Goal: Task Accomplishment & Management: Use online tool/utility

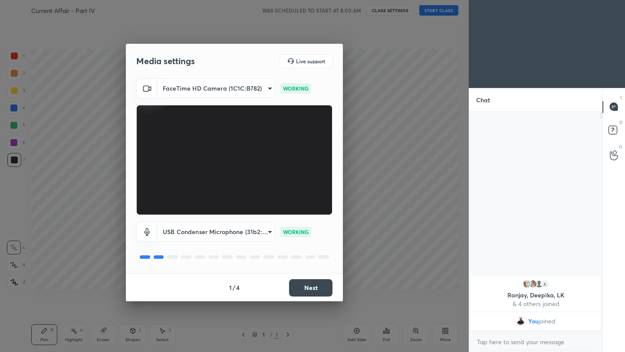
click at [316, 285] on button "Next" at bounding box center [310, 287] width 43 height 17
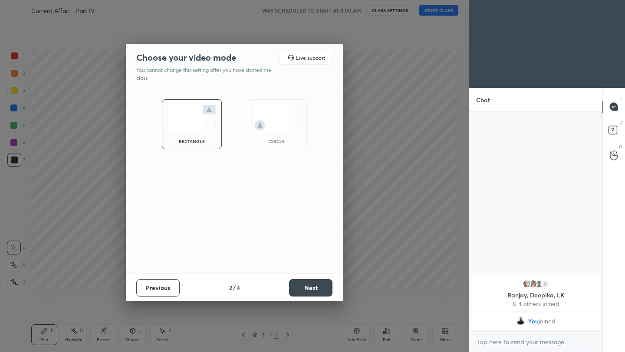
click at [316, 285] on button "Next" at bounding box center [310, 287] width 43 height 17
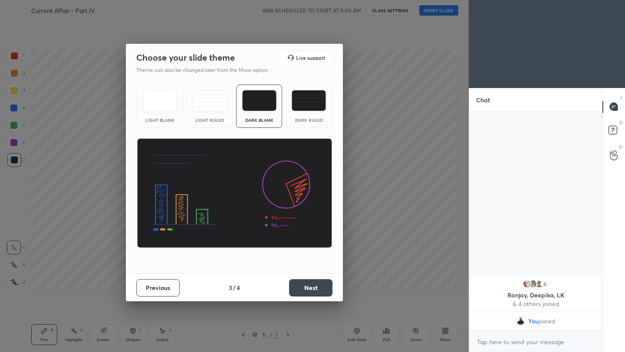
click at [316, 285] on button "Next" at bounding box center [310, 287] width 43 height 17
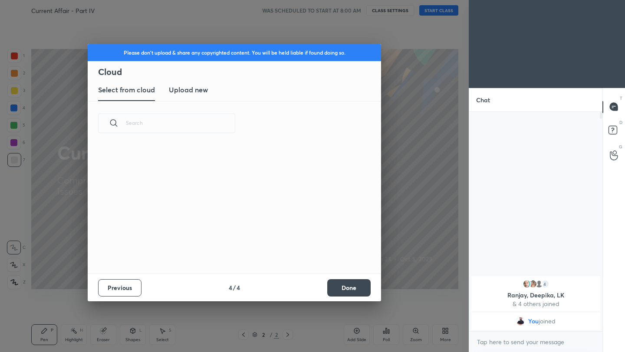
scroll to position [128, 279]
click at [185, 87] on h3 "Upload new" at bounding box center [188, 90] width 39 height 10
click at [236, 239] on label "Browse" at bounding box center [234, 239] width 39 height 14
click at [215, 239] on input "Browse" at bounding box center [215, 239] width 0 height 14
click at [350, 289] on button "Done" at bounding box center [348, 287] width 43 height 17
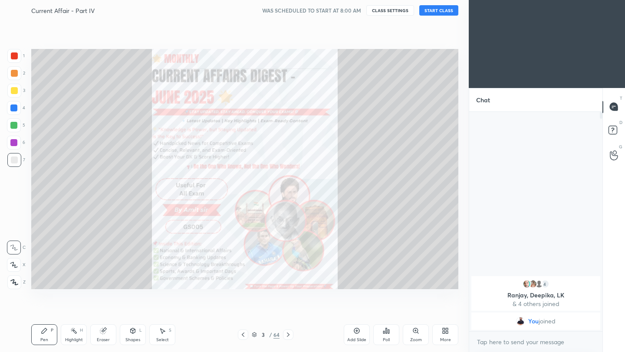
click at [443, 10] on button "START CLASS" at bounding box center [438, 10] width 39 height 10
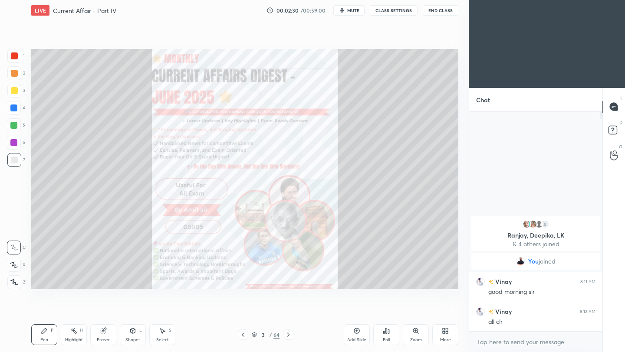
click at [287, 336] on icon at bounding box center [288, 334] width 7 height 7
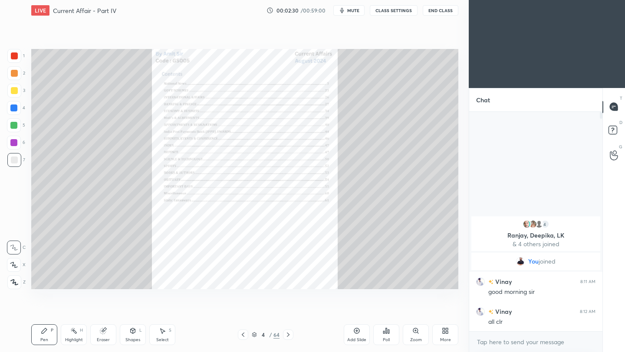
click at [285, 336] on icon at bounding box center [288, 334] width 7 height 7
click at [285, 335] on icon at bounding box center [288, 334] width 7 height 7
click at [286, 335] on icon at bounding box center [288, 334] width 7 height 7
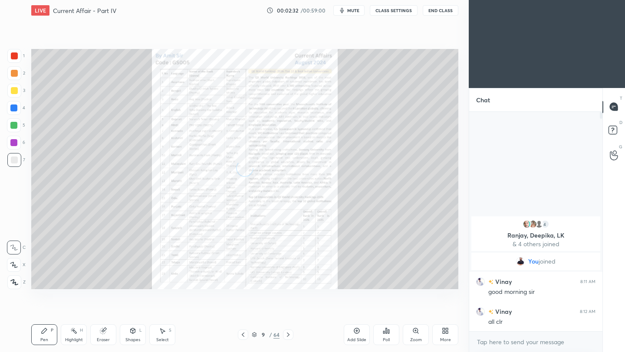
click at [286, 335] on icon at bounding box center [288, 334] width 7 height 7
click at [287, 334] on icon at bounding box center [288, 334] width 7 height 7
click at [288, 334] on icon at bounding box center [288, 335] width 3 height 4
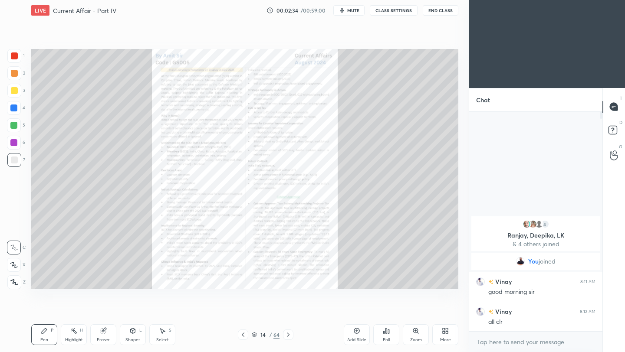
click at [287, 335] on icon at bounding box center [288, 334] width 7 height 7
click at [288, 335] on icon at bounding box center [288, 334] width 7 height 7
click at [288, 341] on div "Pen P Highlight H Eraser Shapes L Select S 16 / 64 Add Slide Poll Zoom More" at bounding box center [244, 335] width 427 height 35
click at [287, 340] on div "Pen P Highlight H Eraser Shapes L Select S 16 / 64 Add Slide Poll Zoom More" at bounding box center [244, 335] width 427 height 35
click at [288, 336] on icon at bounding box center [288, 334] width 7 height 7
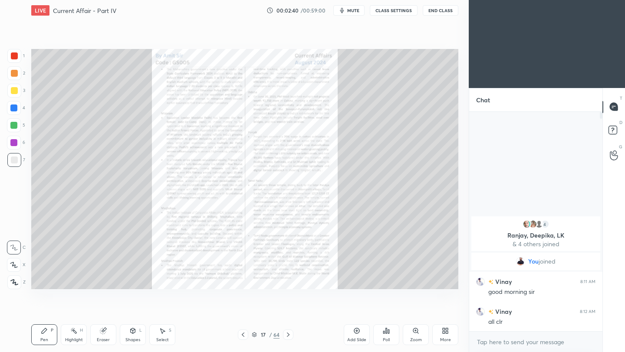
click at [289, 336] on icon at bounding box center [288, 334] width 7 height 7
click at [287, 338] on icon at bounding box center [288, 334] width 7 height 7
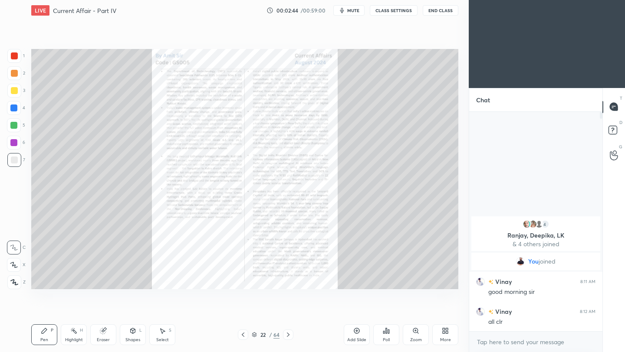
click at [288, 338] on icon at bounding box center [288, 334] width 7 height 7
click at [287, 338] on div at bounding box center [288, 335] width 10 height 10
click at [288, 338] on icon at bounding box center [288, 334] width 7 height 7
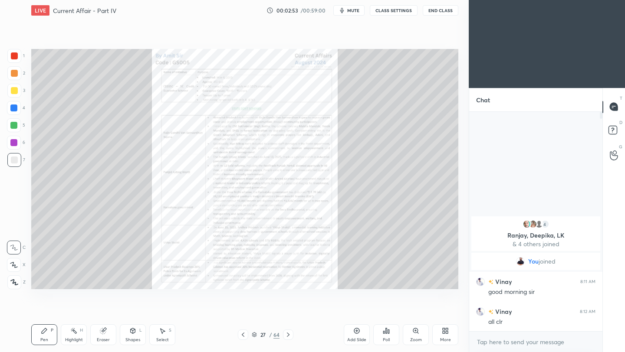
click at [417, 334] on icon at bounding box center [415, 331] width 7 height 7
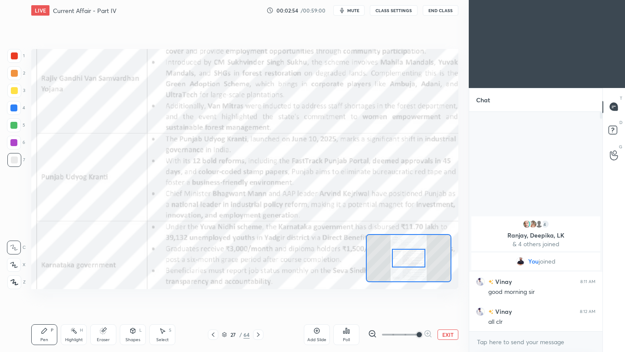
click at [413, 335] on span at bounding box center [400, 334] width 36 height 13
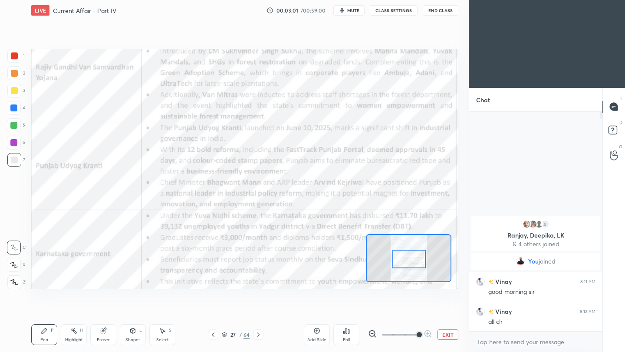
click at [415, 266] on div at bounding box center [408, 259] width 33 height 19
click at [12, 56] on div at bounding box center [14, 56] width 7 height 7
click at [420, 255] on div at bounding box center [408, 258] width 85 height 48
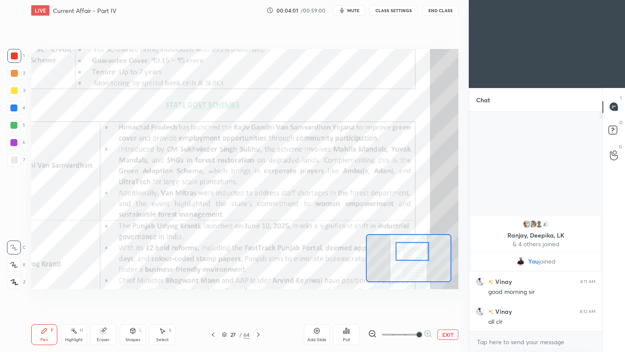
drag, startPoint x: 419, startPoint y: 258, endPoint x: 412, endPoint y: 253, distance: 9.3
click at [412, 253] on div at bounding box center [412, 252] width 33 height 19
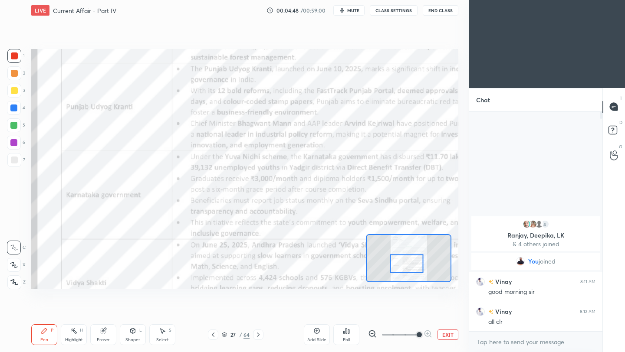
drag, startPoint x: 420, startPoint y: 257, endPoint x: 414, endPoint y: 269, distance: 12.8
click at [415, 269] on div at bounding box center [406, 264] width 33 height 19
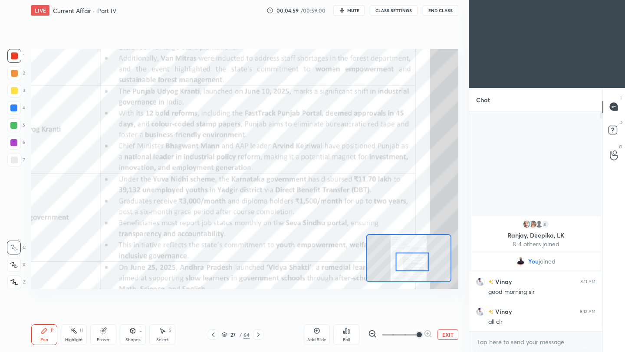
drag, startPoint x: 403, startPoint y: 269, endPoint x: 408, endPoint y: 267, distance: 5.9
click at [408, 267] on div at bounding box center [412, 262] width 33 height 19
type textarea "x"
click at [485, 347] on textarea at bounding box center [535, 342] width 119 height 14
paste textarea "[URL][DOMAIN_NAME]"
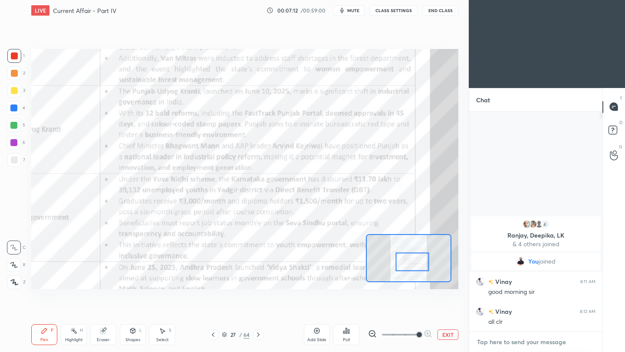
type textarea "[URL][DOMAIN_NAME]"
type textarea "x"
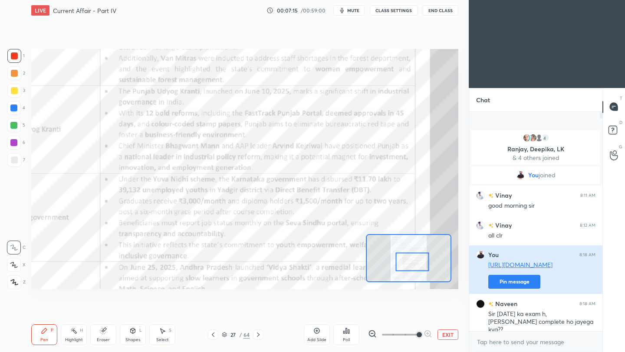
click at [499, 320] on div "Sir [DATE] ka exam h, [PERSON_NAME] complete ho jayega kya??" at bounding box center [541, 322] width 107 height 24
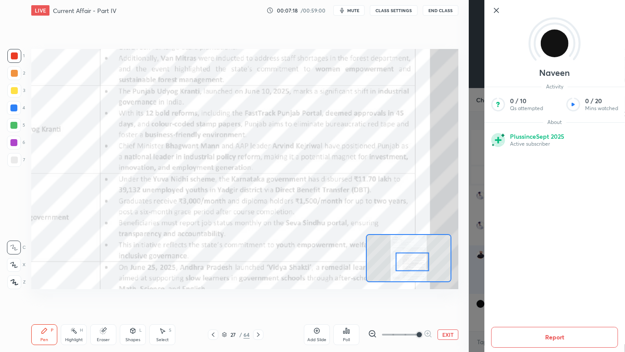
click at [498, 13] on icon at bounding box center [496, 10] width 10 height 10
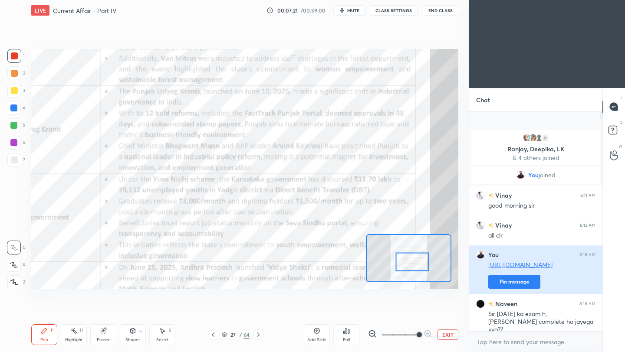
click at [522, 283] on button "Pin message" at bounding box center [514, 282] width 52 height 14
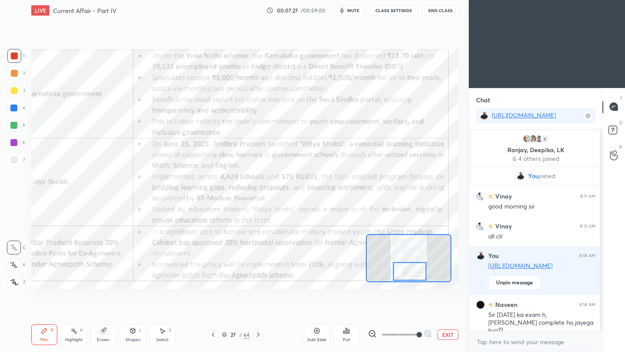
drag, startPoint x: 412, startPoint y: 262, endPoint x: 409, endPoint y: 271, distance: 9.2
click at [409, 272] on div at bounding box center [409, 272] width 33 height 19
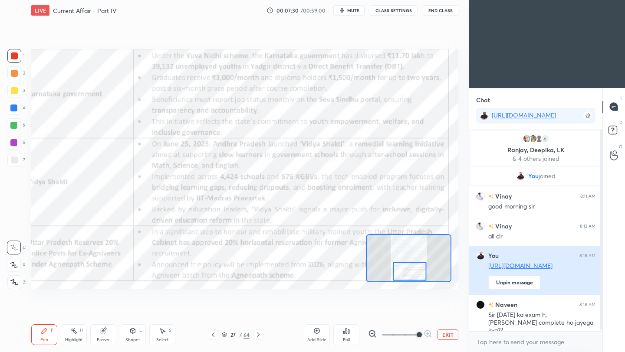
scroll to position [10, 0]
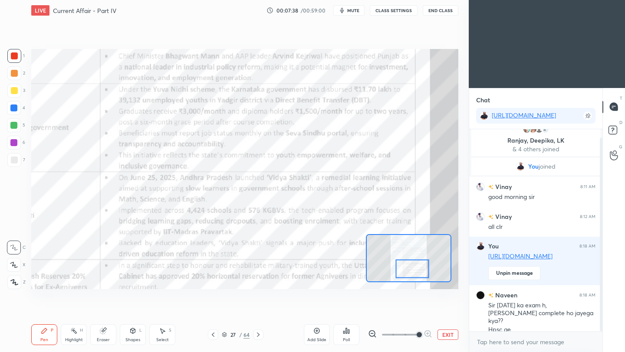
click at [414, 272] on div at bounding box center [412, 269] width 33 height 19
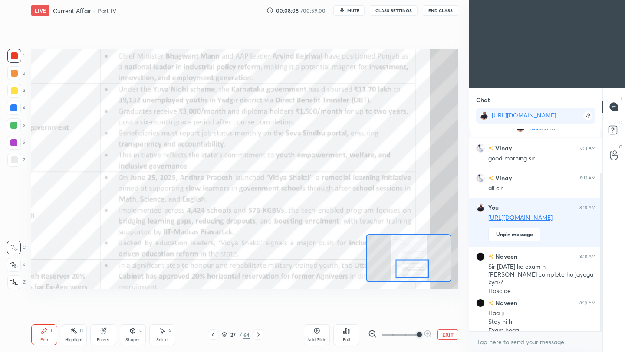
scroll to position [57, 0]
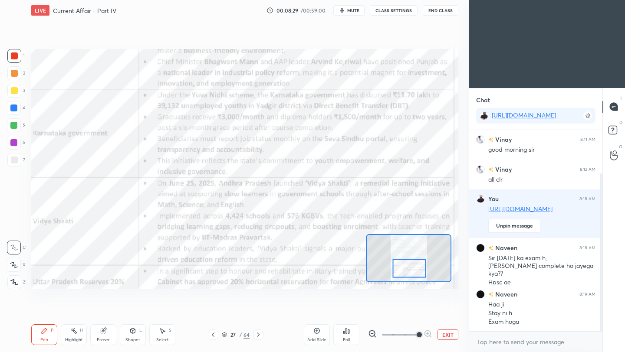
click at [417, 269] on div at bounding box center [409, 268] width 33 height 19
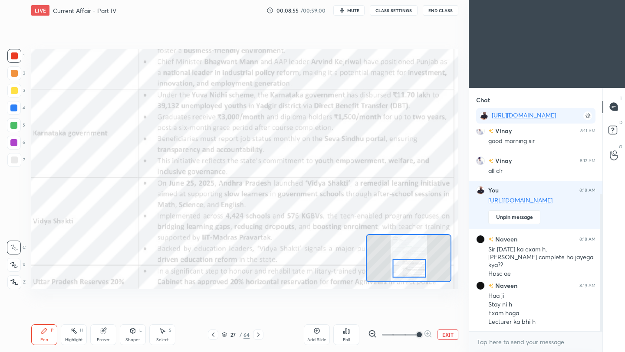
scroll to position [95, 0]
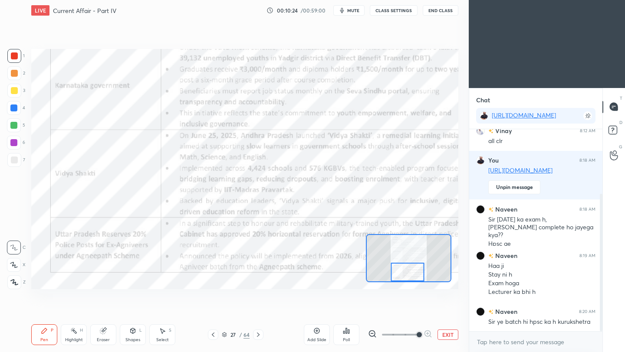
drag, startPoint x: 406, startPoint y: 270, endPoint x: 404, endPoint y: 279, distance: 8.8
click at [404, 279] on div at bounding box center [407, 272] width 33 height 19
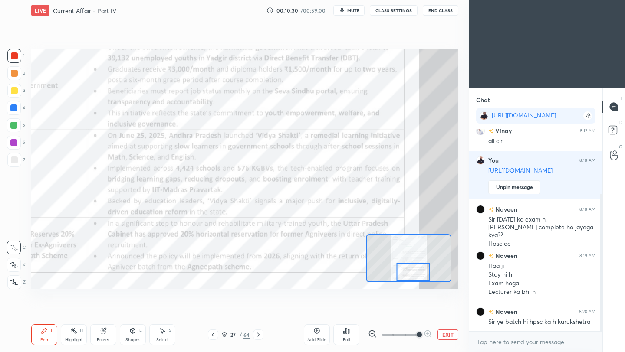
drag, startPoint x: 410, startPoint y: 273, endPoint x: 414, endPoint y: 274, distance: 4.9
click at [414, 274] on div at bounding box center [413, 272] width 33 height 19
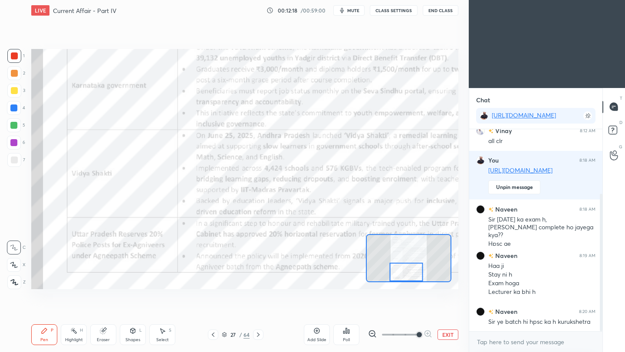
drag, startPoint x: 417, startPoint y: 272, endPoint x: 409, endPoint y: 273, distance: 7.9
click at [409, 274] on div at bounding box center [406, 272] width 33 height 19
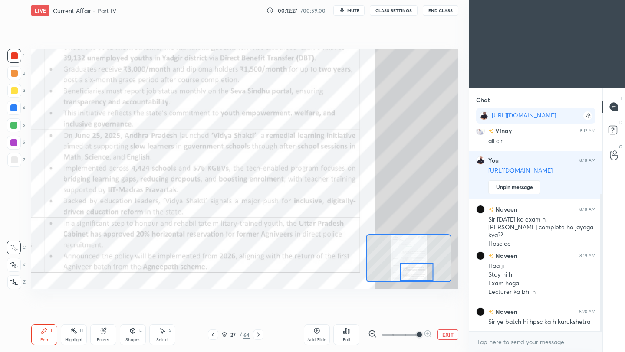
drag, startPoint x: 399, startPoint y: 276, endPoint x: 409, endPoint y: 281, distance: 11.1
click at [409, 281] on div at bounding box center [416, 272] width 33 height 19
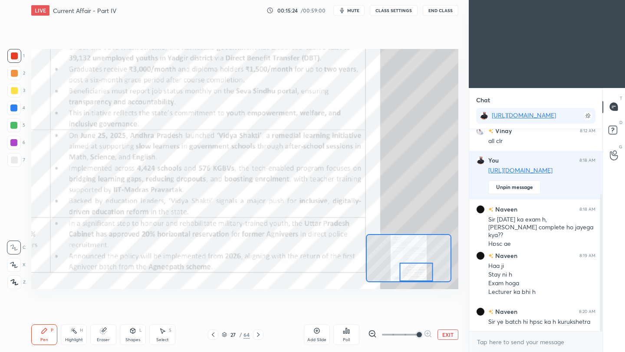
click at [259, 334] on icon at bounding box center [258, 334] width 7 height 7
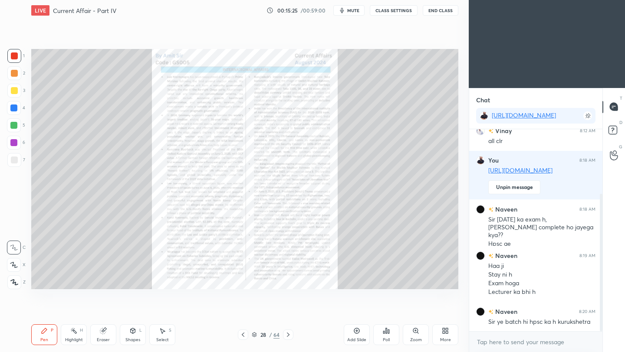
click at [417, 335] on div "Zoom" at bounding box center [416, 335] width 26 height 21
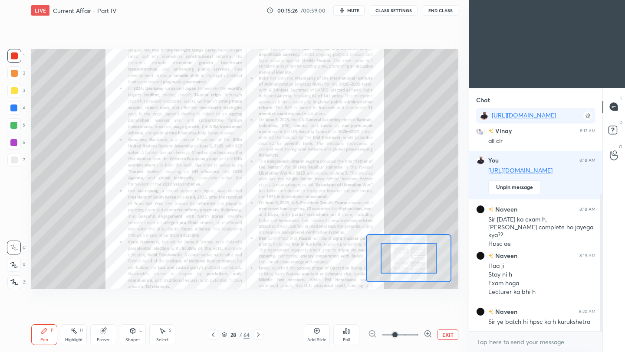
click at [414, 335] on span at bounding box center [400, 334] width 36 height 13
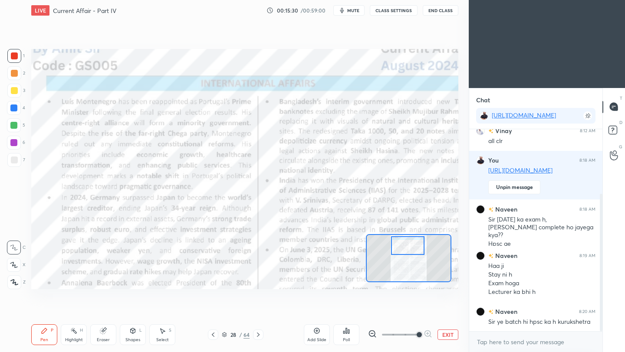
drag, startPoint x: 417, startPoint y: 261, endPoint x: 417, endPoint y: 248, distance: 12.6
click at [417, 248] on div at bounding box center [407, 245] width 33 height 19
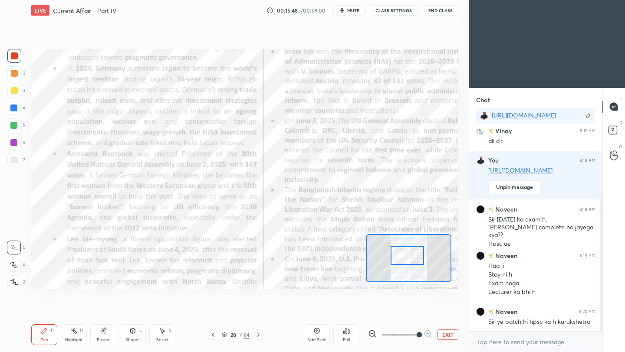
drag, startPoint x: 408, startPoint y: 252, endPoint x: 407, endPoint y: 261, distance: 9.1
click at [407, 261] on div at bounding box center [407, 255] width 33 height 19
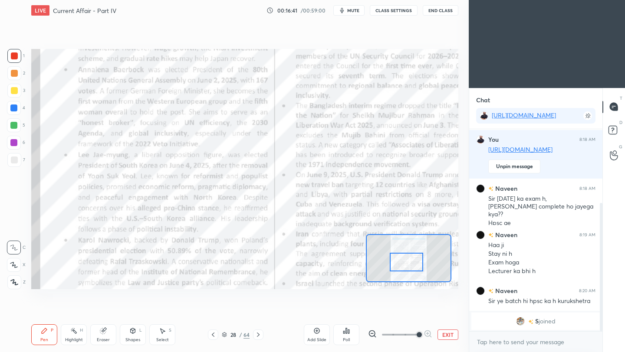
drag, startPoint x: 416, startPoint y: 260, endPoint x: 414, endPoint y: 266, distance: 5.8
click at [414, 266] on div at bounding box center [406, 262] width 33 height 19
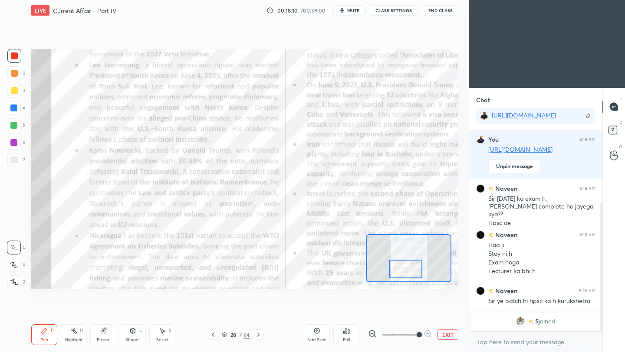
drag, startPoint x: 411, startPoint y: 267, endPoint x: 410, endPoint y: 272, distance: 5.3
click at [410, 272] on div at bounding box center [405, 269] width 33 height 19
click at [450, 12] on button "End Class" at bounding box center [441, 10] width 36 height 10
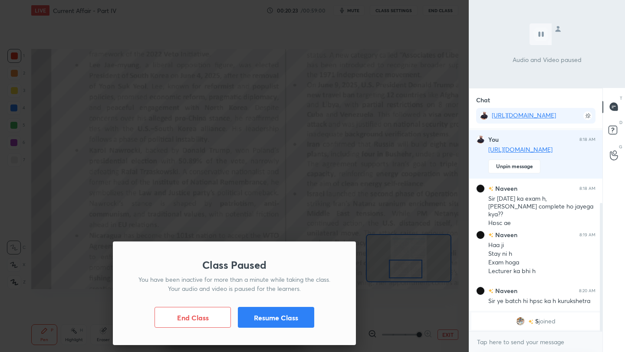
click at [279, 321] on button "Resume Class" at bounding box center [276, 317] width 76 height 21
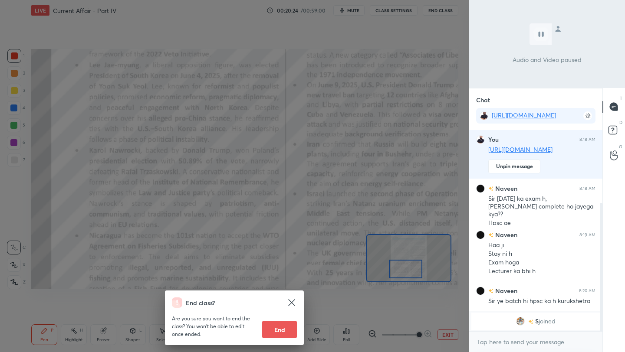
click at [284, 208] on div "End class? Are you sure you want to end the class? You won’t be able to edit on…" at bounding box center [234, 176] width 469 height 352
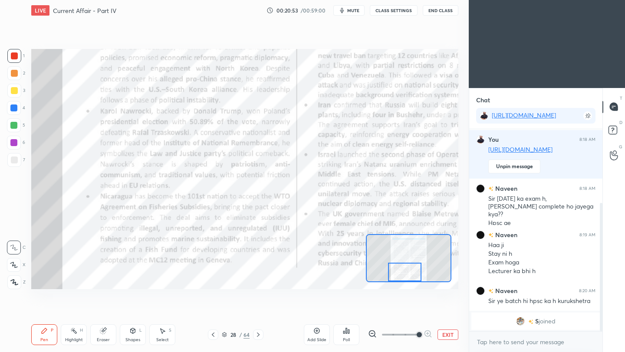
click at [409, 276] on div at bounding box center [404, 272] width 33 height 19
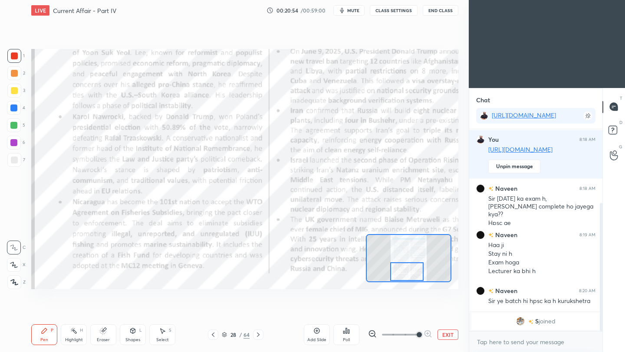
click at [412, 276] on div at bounding box center [406, 272] width 33 height 19
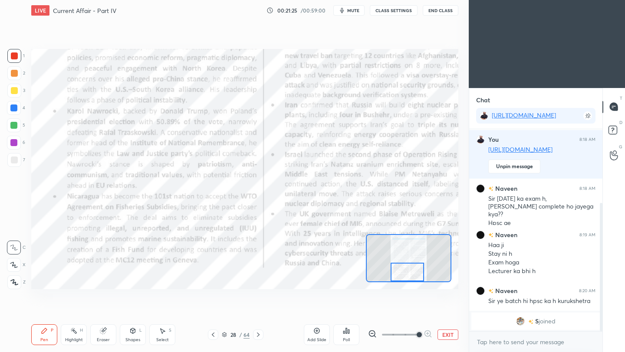
click at [411, 272] on div at bounding box center [407, 272] width 33 height 19
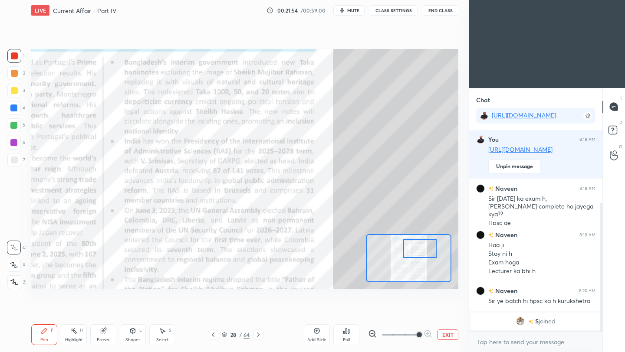
drag, startPoint x: 414, startPoint y: 272, endPoint x: 425, endPoint y: 249, distance: 26.0
click at [425, 249] on div at bounding box center [419, 249] width 33 height 19
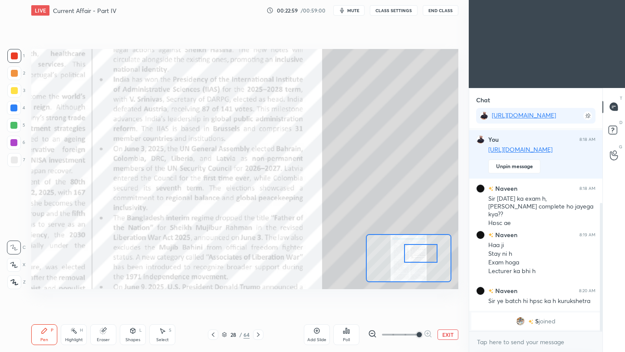
click at [423, 256] on div at bounding box center [420, 253] width 33 height 19
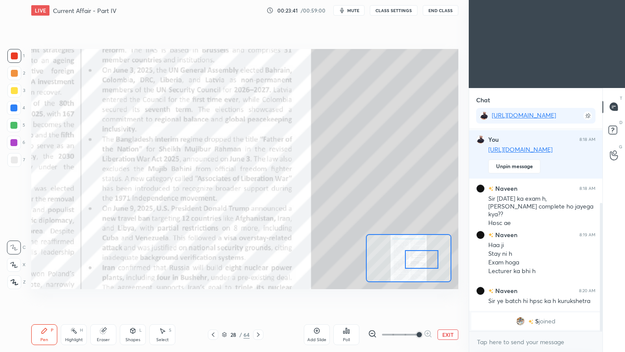
drag, startPoint x: 423, startPoint y: 257, endPoint x: 424, endPoint y: 263, distance: 6.2
click at [424, 263] on div at bounding box center [421, 259] width 33 height 19
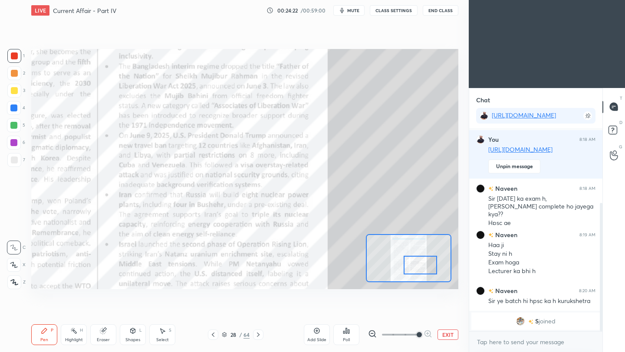
drag, startPoint x: 421, startPoint y: 265, endPoint x: 420, endPoint y: 270, distance: 5.8
click at [420, 270] on div at bounding box center [420, 265] width 33 height 19
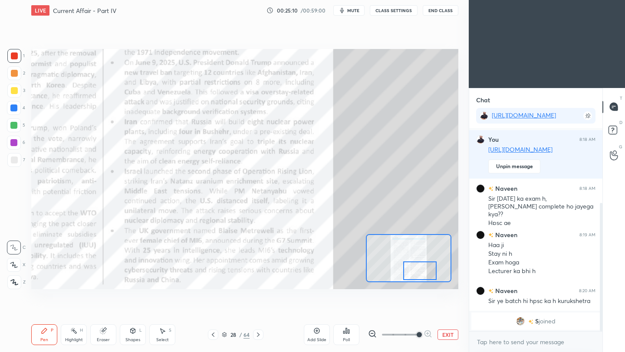
drag, startPoint x: 418, startPoint y: 265, endPoint x: 417, endPoint y: 270, distance: 5.2
click at [417, 270] on div at bounding box center [419, 271] width 33 height 19
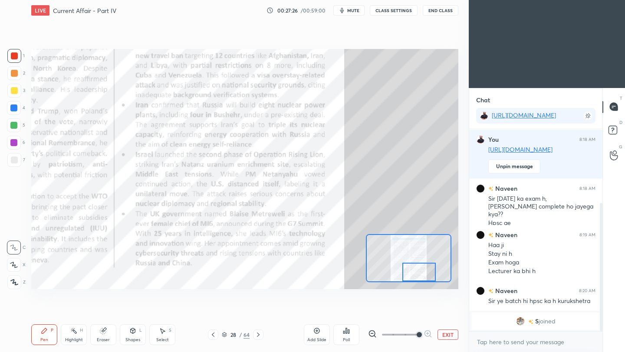
drag, startPoint x: 423, startPoint y: 276, endPoint x: 422, endPoint y: 281, distance: 4.9
click at [422, 281] on div at bounding box center [418, 272] width 33 height 19
click at [257, 336] on icon at bounding box center [258, 334] width 7 height 7
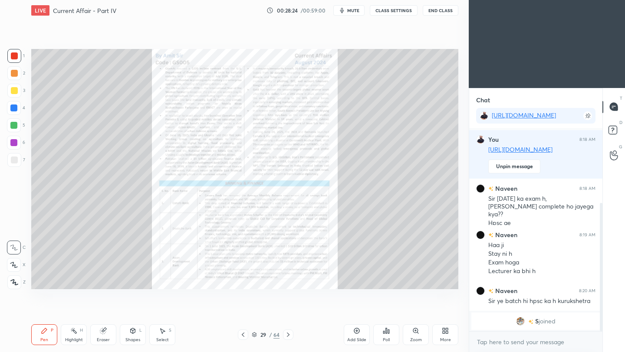
click at [412, 334] on div "Zoom" at bounding box center [416, 335] width 26 height 21
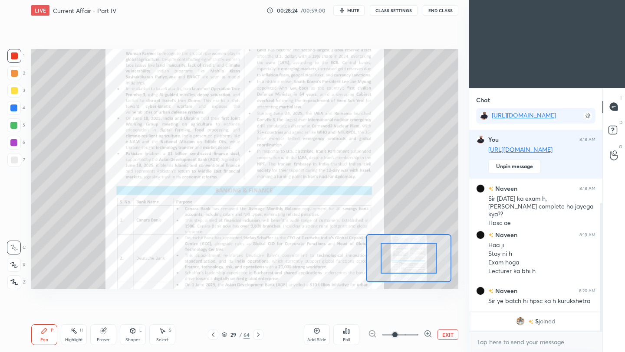
click at [409, 335] on span at bounding box center [400, 334] width 36 height 13
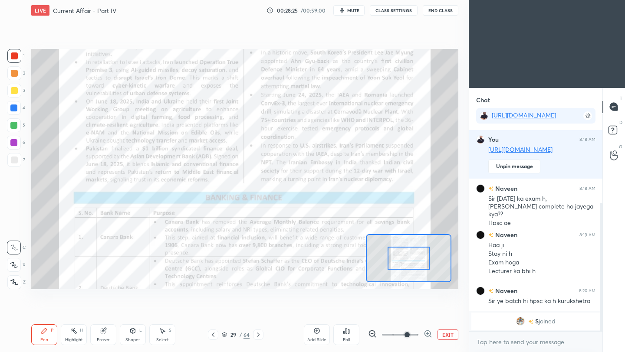
click at [416, 338] on span at bounding box center [400, 334] width 36 height 13
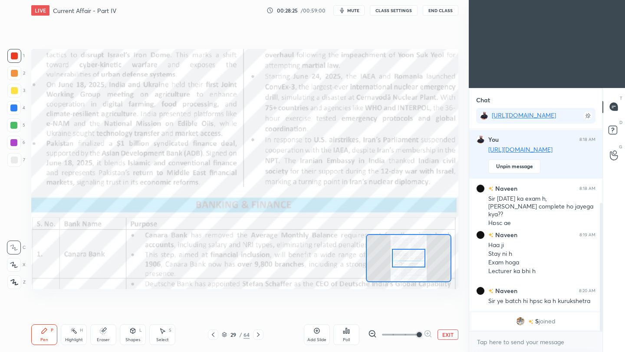
drag, startPoint x: 419, startPoint y: 336, endPoint x: 412, endPoint y: 333, distance: 7.6
click at [419, 336] on span at bounding box center [419, 334] width 5 height 5
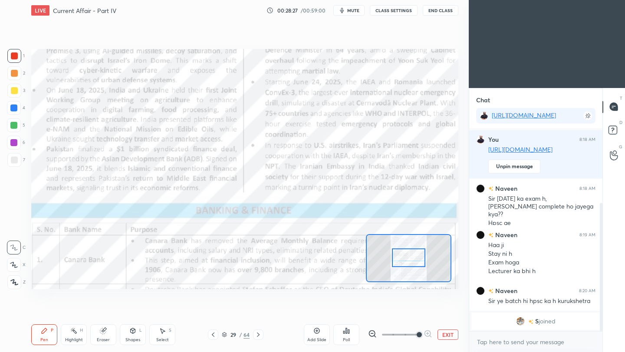
drag, startPoint x: 417, startPoint y: 263, endPoint x: 417, endPoint y: 256, distance: 7.4
click at [417, 262] on div at bounding box center [408, 258] width 33 height 19
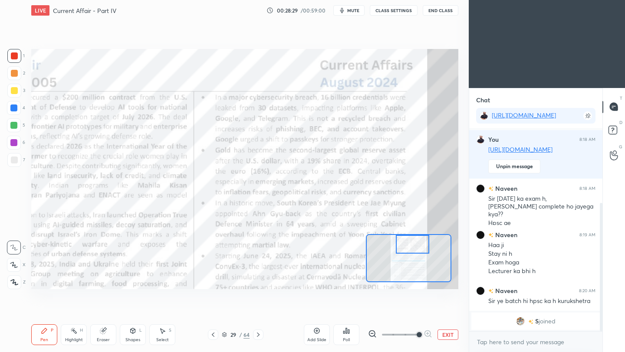
click at [425, 230] on div "Setting up your live class Poll for secs No correct answer Start poll" at bounding box center [244, 169] width 427 height 240
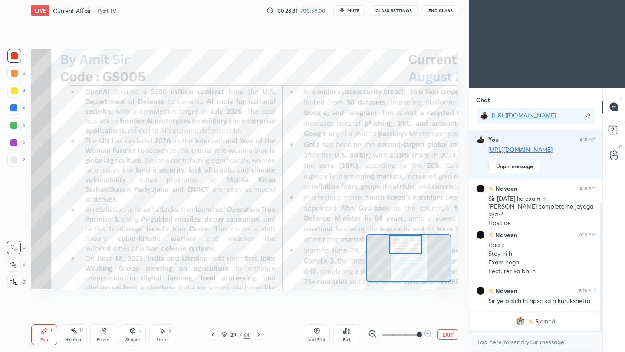
drag, startPoint x: 421, startPoint y: 246, endPoint x: 412, endPoint y: 245, distance: 9.1
click at [412, 246] on div at bounding box center [405, 245] width 33 height 19
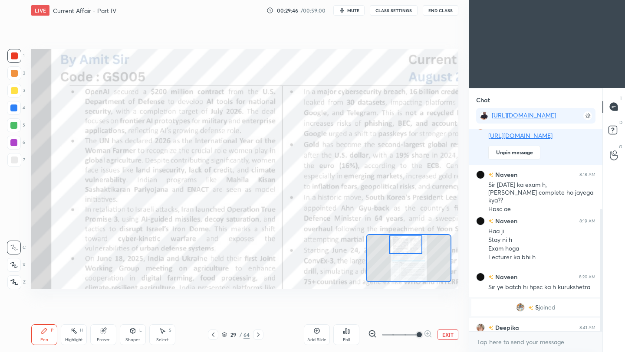
scroll to position [132, 0]
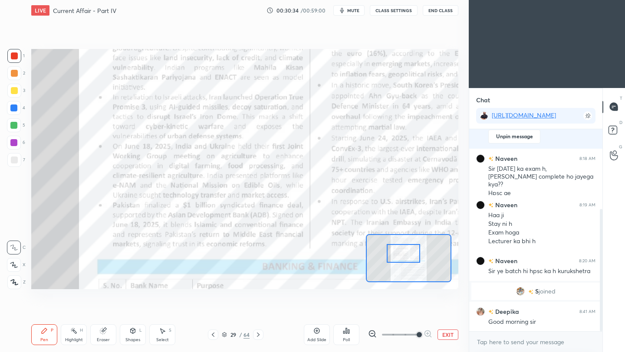
drag, startPoint x: 410, startPoint y: 251, endPoint x: 405, endPoint y: 257, distance: 8.1
click at [407, 259] on div at bounding box center [403, 253] width 33 height 19
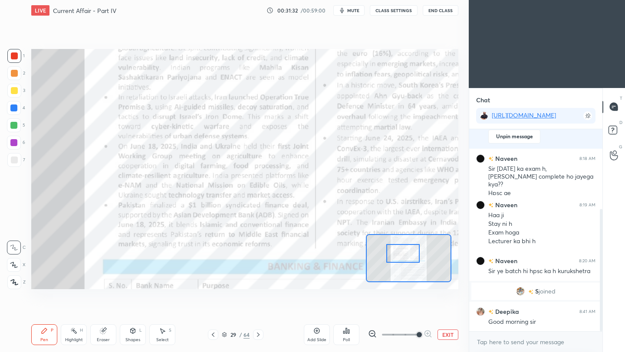
click at [446, 9] on button "End Class" at bounding box center [441, 10] width 36 height 10
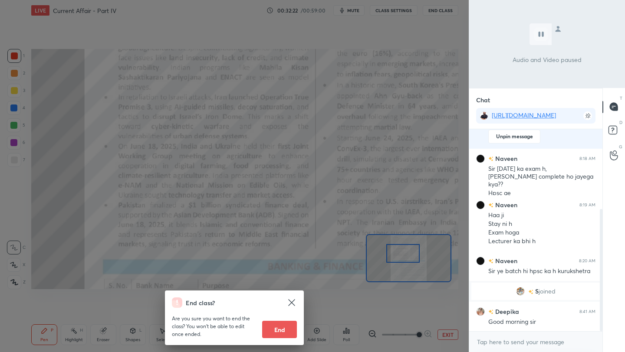
scroll to position [153, 0]
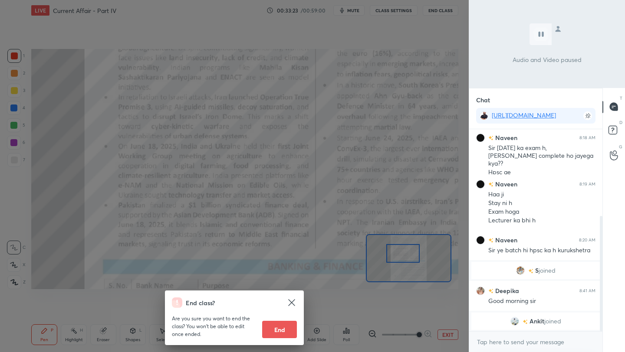
click at [263, 129] on div "End class? Are you sure you want to end the class? You won’t be able to edit on…" at bounding box center [234, 176] width 469 height 352
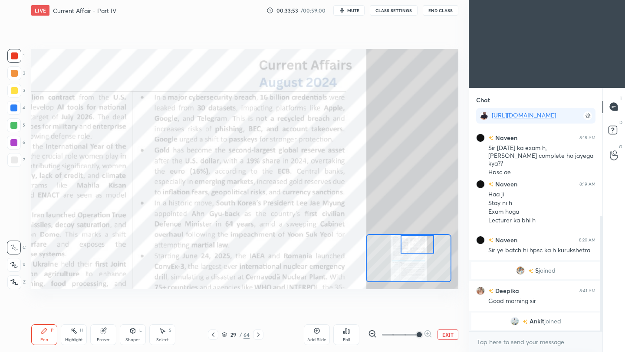
drag, startPoint x: 423, startPoint y: 256, endPoint x: 423, endPoint y: 238, distance: 17.8
click at [423, 238] on div at bounding box center [416, 244] width 33 height 19
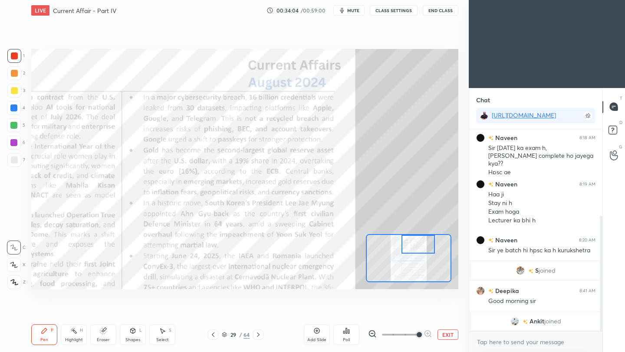
click at [419, 246] on div at bounding box center [417, 244] width 33 height 19
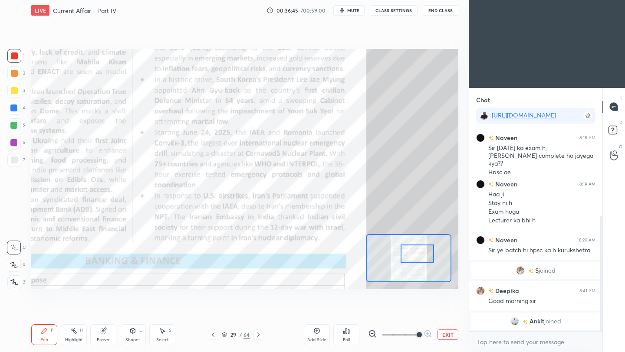
drag, startPoint x: 427, startPoint y: 249, endPoint x: 424, endPoint y: 258, distance: 9.4
click at [425, 258] on div at bounding box center [416, 254] width 33 height 19
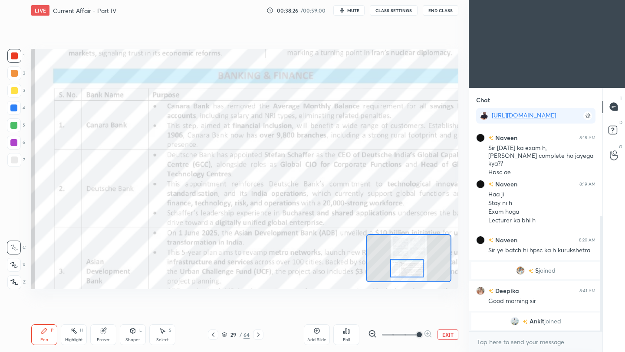
drag, startPoint x: 423, startPoint y: 256, endPoint x: 414, endPoint y: 271, distance: 17.5
click at [414, 271] on div at bounding box center [406, 268] width 33 height 19
click at [259, 335] on icon at bounding box center [258, 334] width 7 height 7
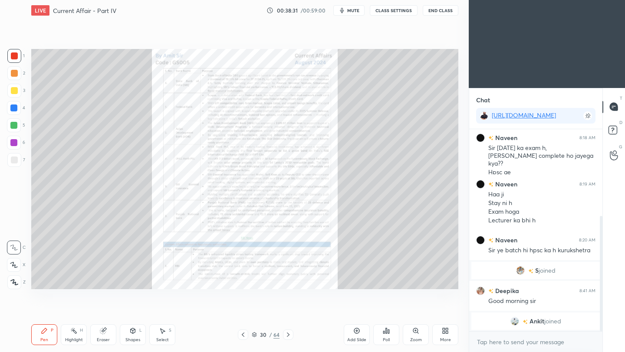
click at [259, 335] on div "30" at bounding box center [263, 334] width 9 height 5
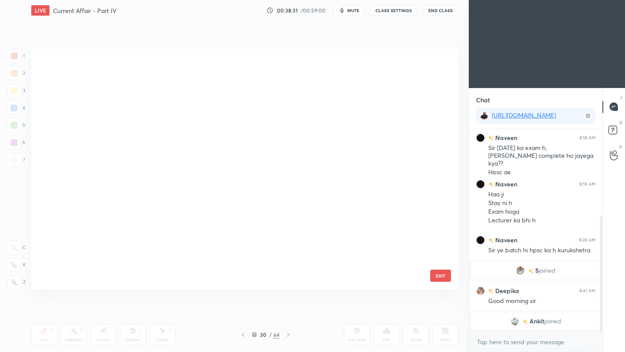
scroll to position [237, 423]
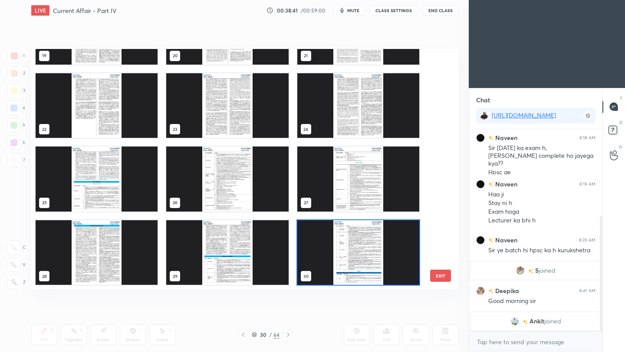
click at [353, 261] on img "grid" at bounding box center [358, 252] width 122 height 65
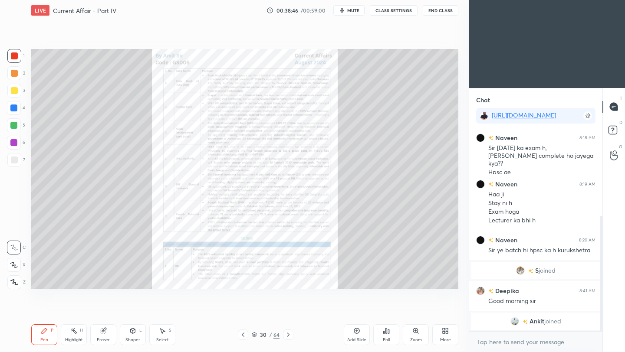
click at [416, 331] on icon at bounding box center [415, 330] width 5 height 5
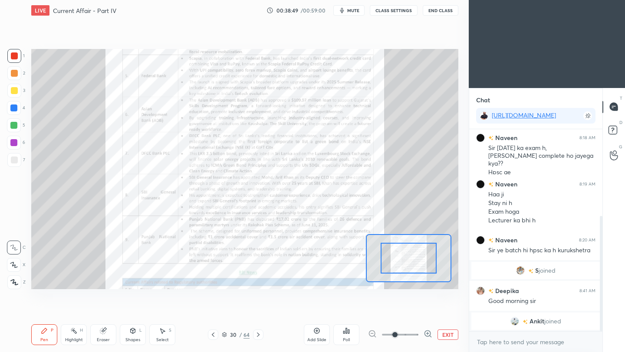
click at [407, 337] on span at bounding box center [400, 334] width 36 height 13
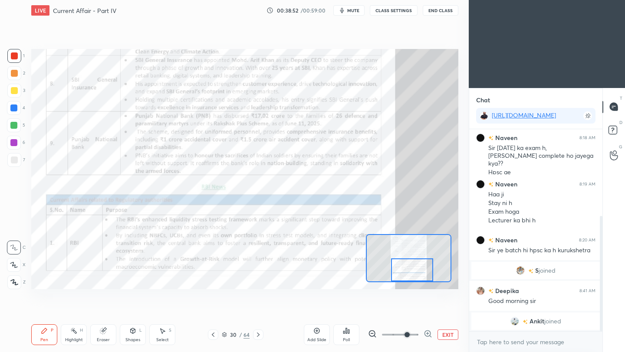
drag, startPoint x: 412, startPoint y: 259, endPoint x: 415, endPoint y: 280, distance: 20.7
click at [415, 280] on div at bounding box center [412, 270] width 42 height 23
click at [417, 334] on span at bounding box center [400, 334] width 36 height 13
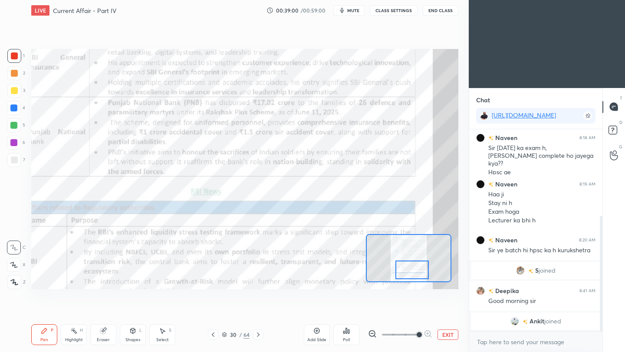
click at [442, 13] on button "End Class" at bounding box center [441, 10] width 36 height 10
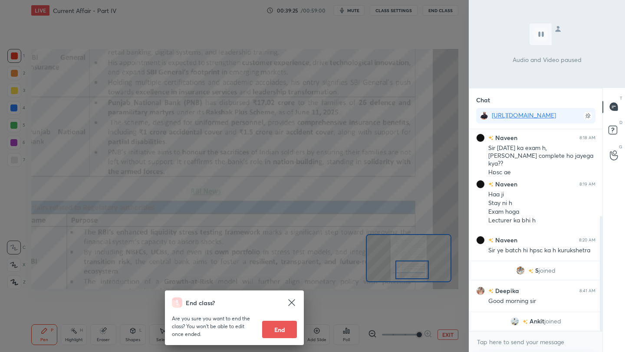
click at [415, 137] on div "End class? Are you sure you want to end the class? You won’t be able to edit on…" at bounding box center [234, 176] width 469 height 352
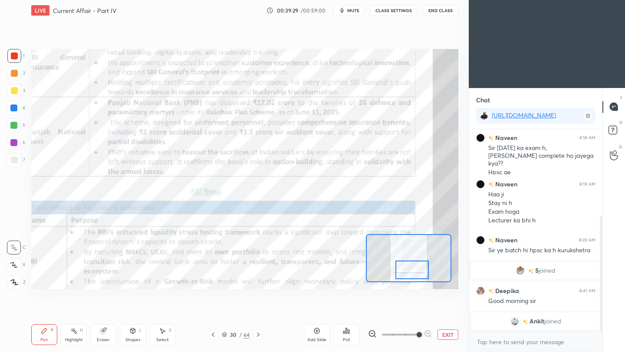
click at [256, 335] on icon at bounding box center [258, 334] width 7 height 7
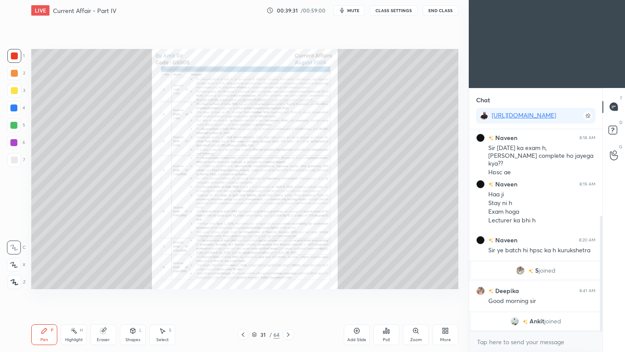
click at [415, 334] on icon at bounding box center [415, 331] width 7 height 7
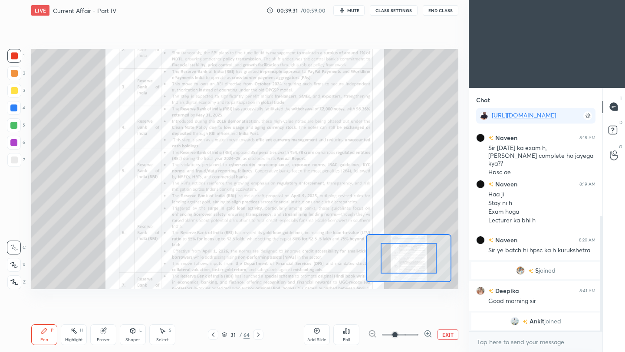
click at [413, 335] on span at bounding box center [400, 334] width 36 height 13
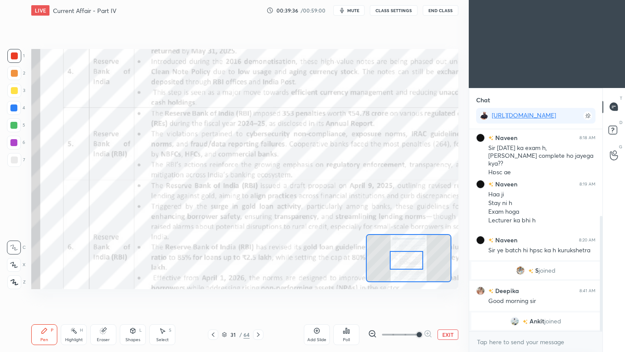
click at [417, 263] on div at bounding box center [406, 260] width 33 height 19
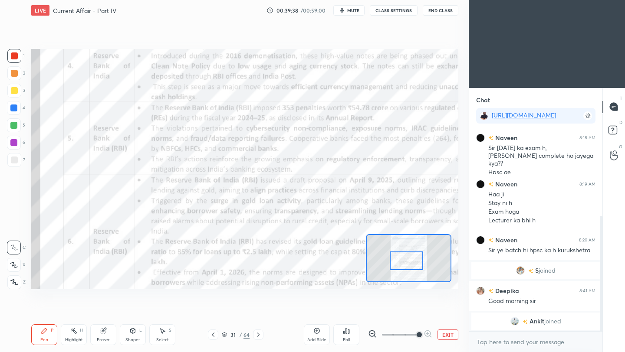
click at [259, 331] on icon at bounding box center [258, 334] width 7 height 7
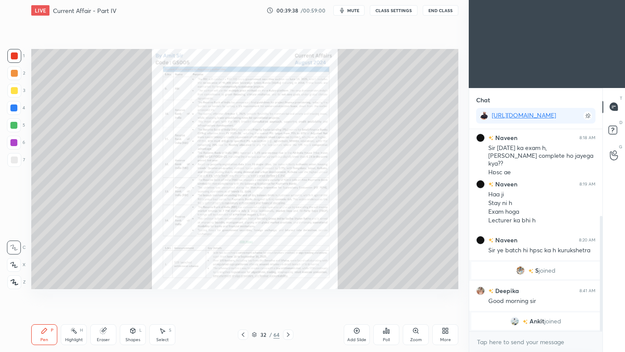
click at [257, 333] on div "32 / 64" at bounding box center [266, 335] width 28 height 8
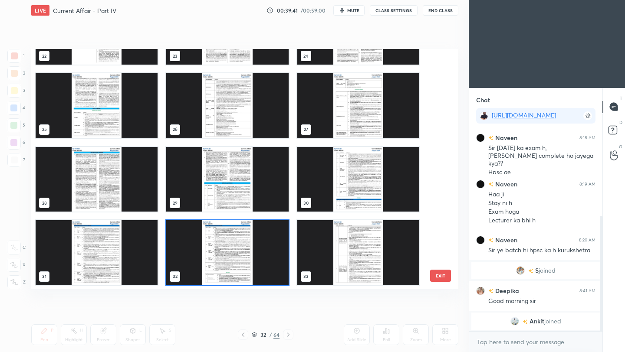
click at [335, 262] on img "grid" at bounding box center [358, 252] width 122 height 65
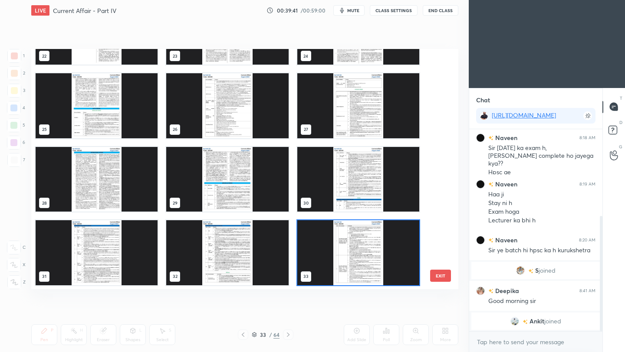
click at [335, 262] on img "grid" at bounding box center [358, 252] width 122 height 65
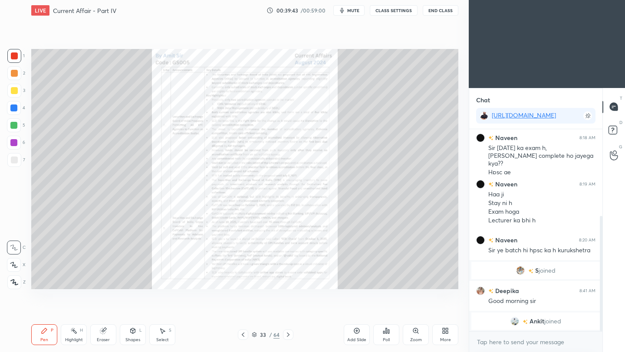
click at [286, 334] on icon at bounding box center [288, 334] width 7 height 7
click at [287, 335] on icon at bounding box center [288, 334] width 7 height 7
click at [290, 335] on icon at bounding box center [288, 334] width 7 height 7
click at [417, 335] on div "Zoom" at bounding box center [416, 335] width 26 height 21
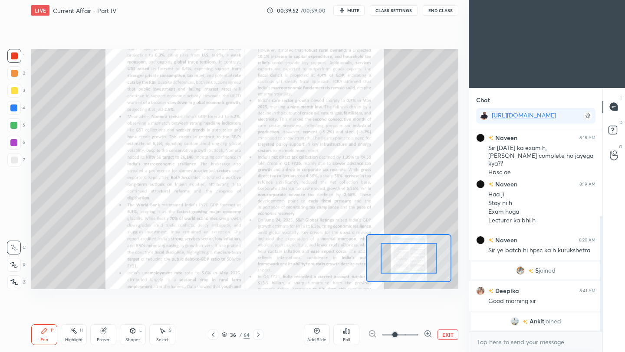
click at [413, 336] on span at bounding box center [400, 334] width 36 height 13
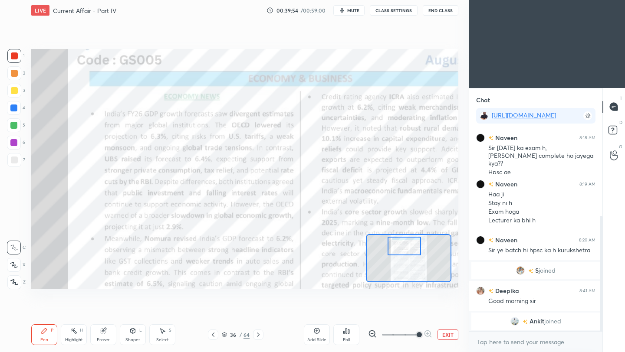
drag, startPoint x: 415, startPoint y: 249, endPoint x: 411, endPoint y: 240, distance: 10.3
click at [411, 240] on div at bounding box center [403, 246] width 33 height 19
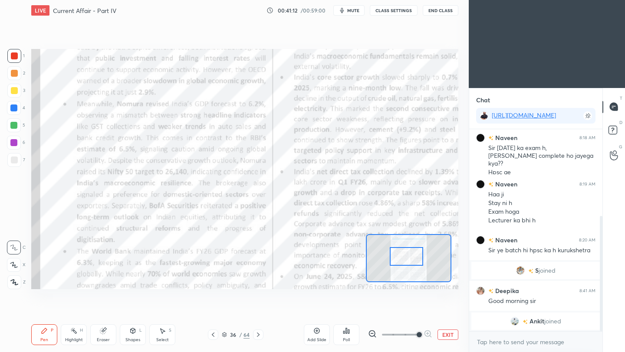
drag, startPoint x: 411, startPoint y: 254, endPoint x: 412, endPoint y: 261, distance: 7.4
click at [412, 261] on div at bounding box center [406, 256] width 33 height 19
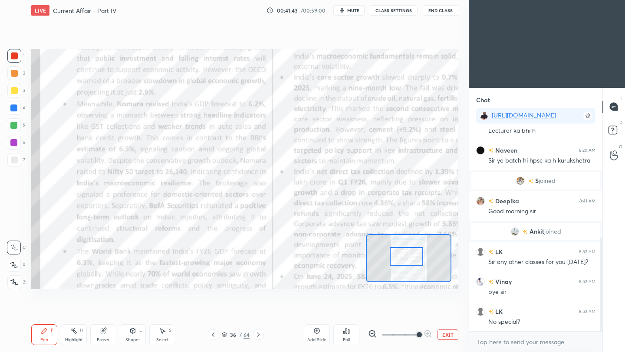
scroll to position [265, 0]
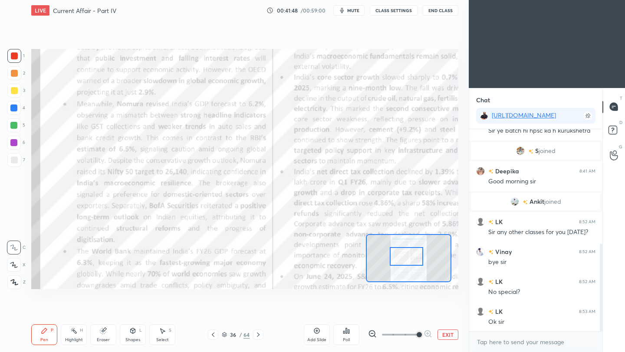
click at [446, 15] on button "End Class" at bounding box center [441, 10] width 36 height 10
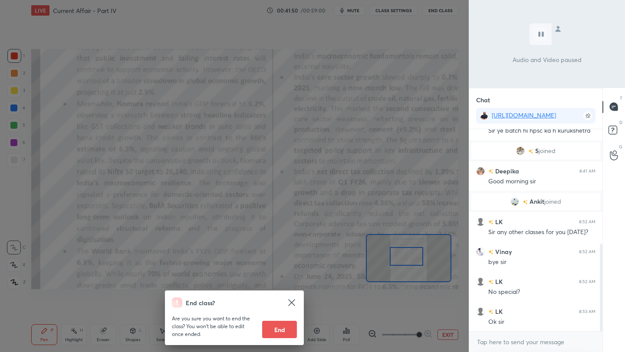
click at [276, 335] on button "End" at bounding box center [279, 329] width 35 height 17
type textarea "x"
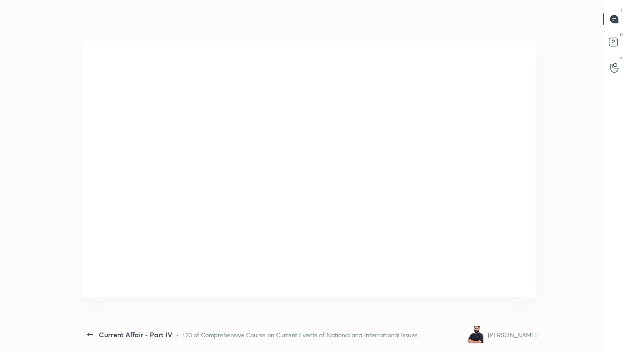
scroll to position [0, 0]
